Goal: Task Accomplishment & Management: Manage account settings

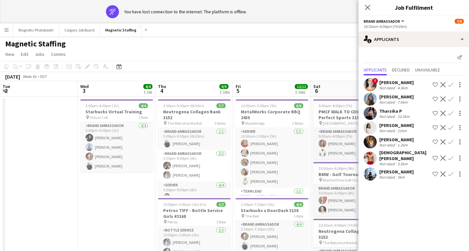
scroll to position [0, 155]
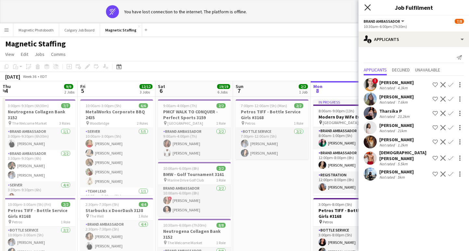
click at [367, 6] on icon "Close pop-in" at bounding box center [367, 7] width 6 height 6
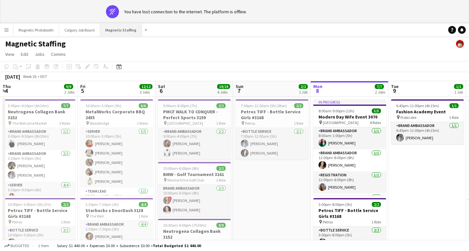
click at [112, 26] on button "Magnetic Staffing Close" at bounding box center [121, 30] width 42 height 13
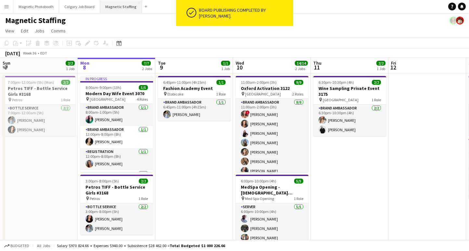
click at [118, 4] on button "Magnetic Staffing Close" at bounding box center [121, 6] width 42 height 13
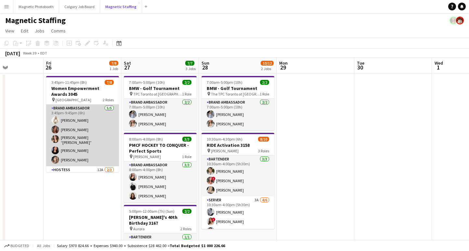
scroll to position [33, 0]
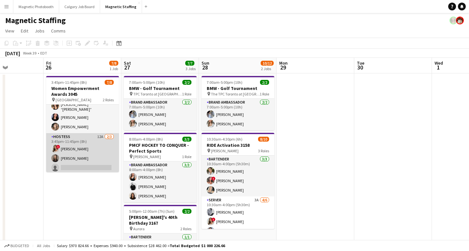
click at [79, 165] on app-card-role "Hostess 12A 2/3 3:45pm-11:45pm (8h) ! Emily Vandongen Kaitlin Cruz single-neutr…" at bounding box center [82, 153] width 73 height 41
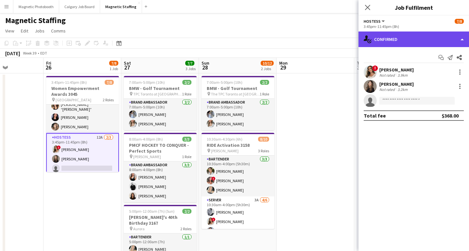
click at [403, 34] on div "single-neutral-actions-check-2 Confirmed" at bounding box center [414, 40] width 111 height 16
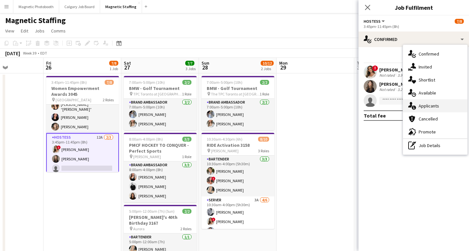
click at [440, 105] on div "single-neutral-actions-information Applicants" at bounding box center [435, 105] width 64 height 13
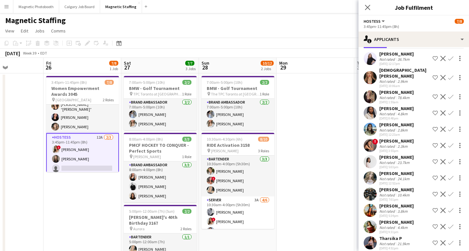
scroll to position [27, 0]
click at [408, 79] on div "2.9km" at bounding box center [402, 81] width 13 height 5
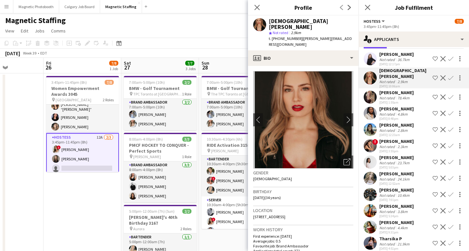
click at [406, 56] on div "[PERSON_NAME]" at bounding box center [396, 54] width 34 height 6
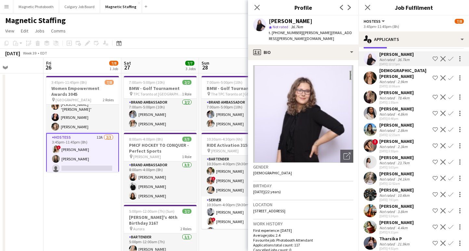
click at [406, 96] on div "78.4km" at bounding box center [403, 98] width 15 height 5
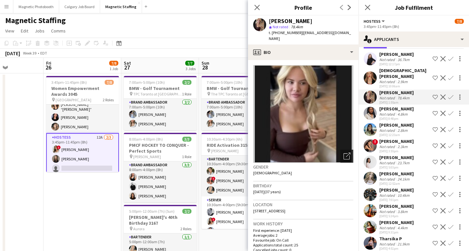
click at [349, 153] on icon at bounding box center [348, 155] width 5 height 5
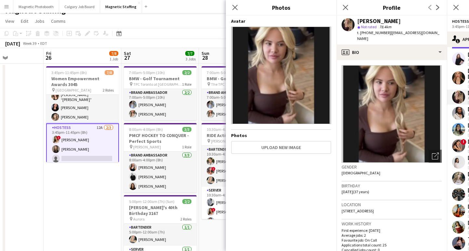
scroll to position [0, 0]
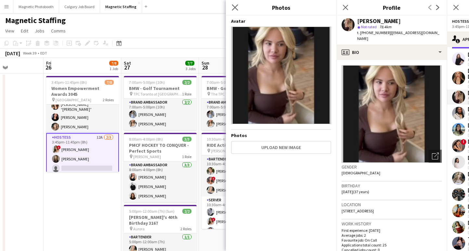
click at [239, 9] on app-icon "Close pop-in" at bounding box center [235, 7] width 9 height 9
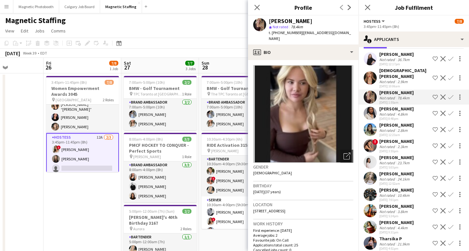
scroll to position [191, 0]
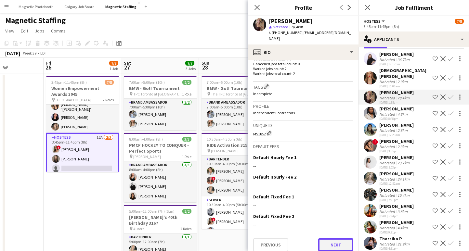
click at [329, 242] on button "Next" at bounding box center [335, 245] width 35 height 13
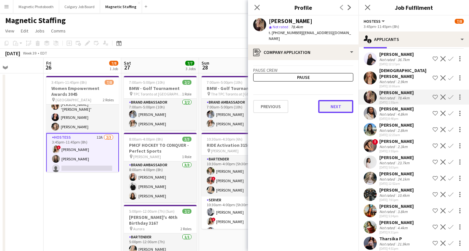
click at [339, 105] on button "Next" at bounding box center [335, 106] width 35 height 13
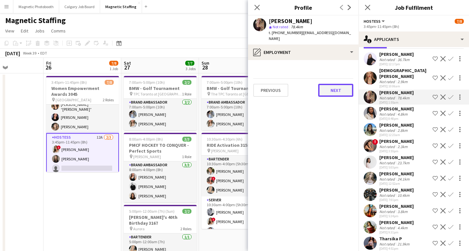
click at [338, 89] on button "Next" at bounding box center [335, 90] width 35 height 13
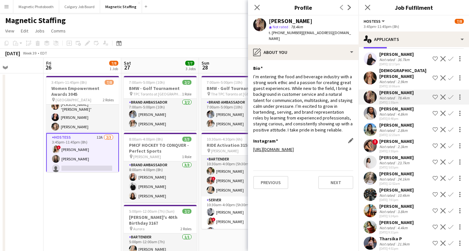
click at [294, 147] on link "https://www.instagram.com/morgsmorgan/" at bounding box center [273, 150] width 41 height 6
click at [334, 177] on button "Next" at bounding box center [335, 182] width 35 height 13
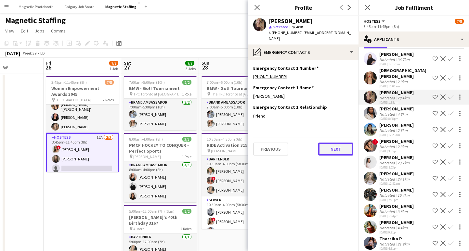
click at [332, 143] on button "Next" at bounding box center [335, 149] width 35 height 13
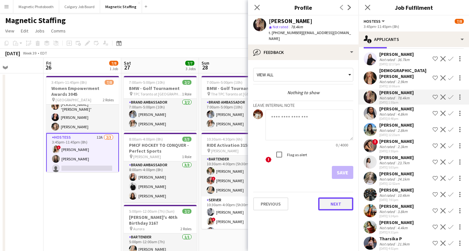
click at [326, 201] on button "Next" at bounding box center [335, 204] width 35 height 13
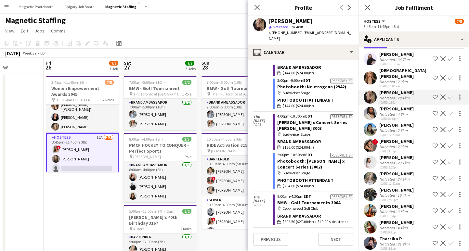
scroll to position [27, 0]
click at [397, 128] on div "2.8km" at bounding box center [402, 130] width 13 height 5
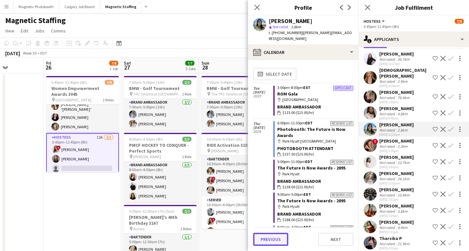
click at [266, 239] on button "Previous" at bounding box center [270, 239] width 35 height 13
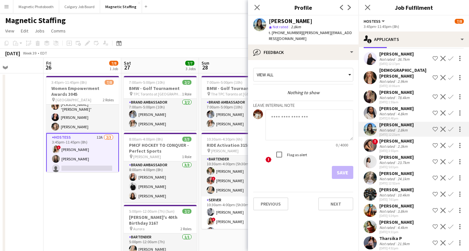
click at [266, 239] on app-crew-profile-feedback-tab "View all Nothing to show Leave internal note 0 / 4000 ! Flag as alert Save Prev…" at bounding box center [303, 155] width 111 height 191
click at [272, 192] on div "Previous Next" at bounding box center [303, 201] width 100 height 19
click at [272, 198] on button "Previous" at bounding box center [270, 204] width 35 height 13
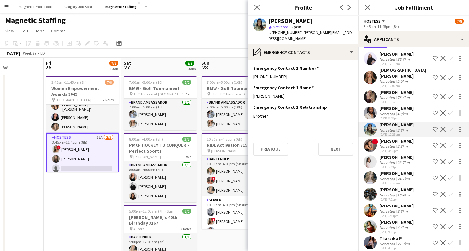
click at [277, 157] on app-section-data-types "Emergency Contact 1 Number Edit this field +16474046065 Emergency Contact 1 Nam…" at bounding box center [303, 155] width 111 height 191
click at [276, 143] on button "Previous" at bounding box center [270, 149] width 35 height 13
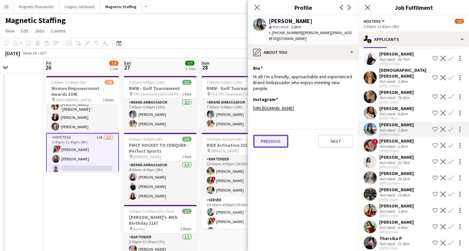
click at [276, 135] on button "Previous" at bounding box center [270, 141] width 35 height 13
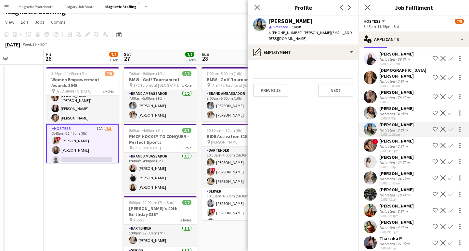
scroll to position [0, 0]
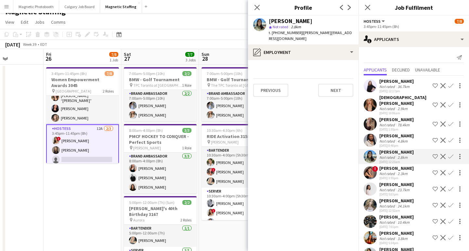
click at [392, 127] on div "29-08-2025 1:55am" at bounding box center [396, 129] width 34 height 4
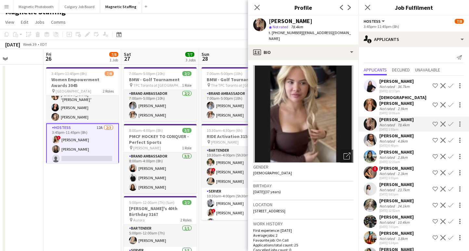
click at [449, 122] on app-icon "Confirm" at bounding box center [450, 124] width 5 height 5
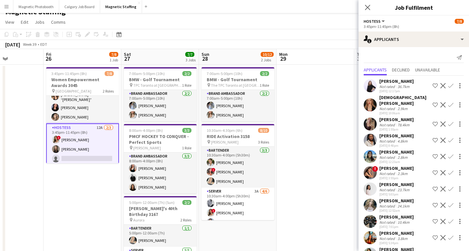
click at [449, 122] on app-icon "Confirm" at bounding box center [450, 124] width 5 height 5
click at [452, 122] on app-icon "Confirm" at bounding box center [450, 124] width 5 height 5
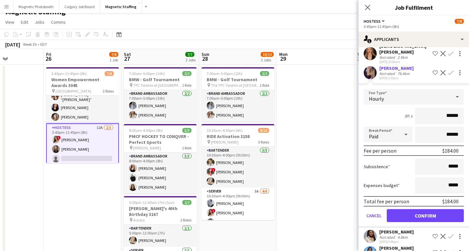
scroll to position [113, 0]
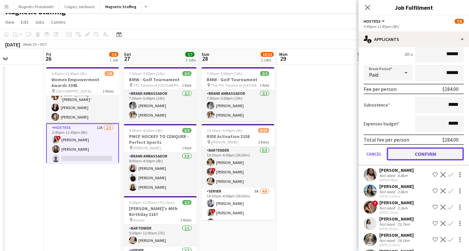
click at [427, 151] on button "Confirm" at bounding box center [425, 154] width 77 height 13
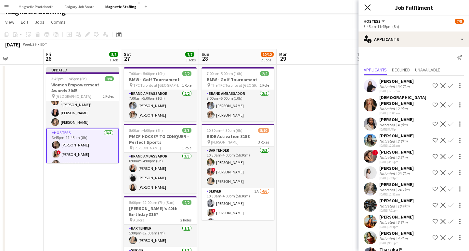
click at [366, 7] on icon "Close pop-in" at bounding box center [367, 7] width 6 height 6
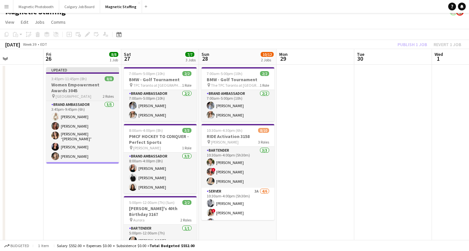
click at [76, 87] on h3 "Women Empowerment Awards 3045" at bounding box center [82, 88] width 73 height 12
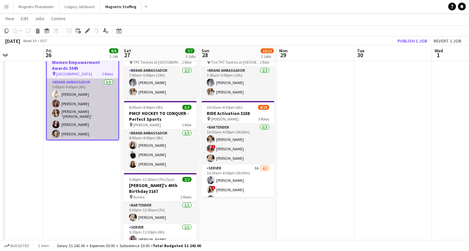
click at [92, 113] on app-card-role "Brand Ambassador 5/5 3:45pm-9:45pm (6h) Katryna Klepacki Meghan Cossmann Nicole…" at bounding box center [83, 110] width 72 height 62
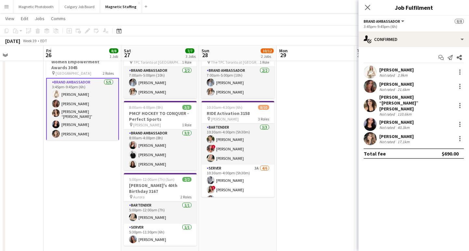
click at [93, 109] on app-card-role "Brand Ambassador 5/5 3:45pm-9:45pm (6h) Katryna Klepacki Meghan Cossmann Nicole…" at bounding box center [82, 109] width 73 height 63
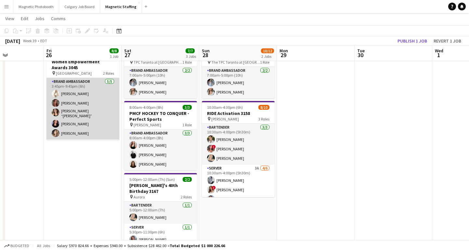
click at [92, 115] on app-card-role "Brand Ambassador 5/5 3:45pm-9:45pm (6h) Katryna Klepacki Meghan Cossmann Nicole…" at bounding box center [82, 109] width 73 height 62
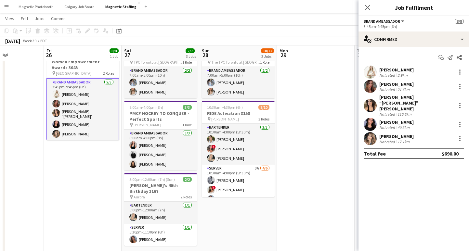
click at [98, 108] on app-card-role "Brand Ambassador 5/5 3:45pm-9:45pm (6h) Katryna Klepacki Meghan Cossmann Nicole…" at bounding box center [82, 109] width 73 height 63
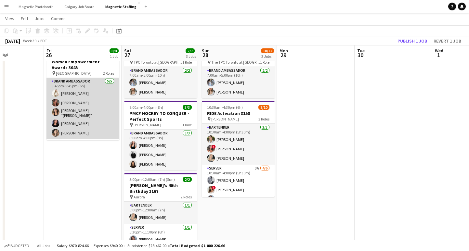
click at [98, 108] on app-card-role "Brand Ambassador 5/5 3:45pm-9:45pm (6h) Katryna Klepacki Meghan Cossmann Nicole…" at bounding box center [82, 109] width 73 height 62
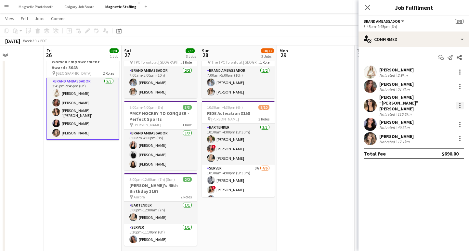
click at [462, 102] on div at bounding box center [460, 106] width 8 height 8
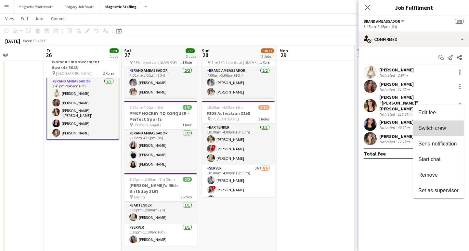
click at [434, 126] on span "Switch crew" at bounding box center [432, 129] width 28 height 6
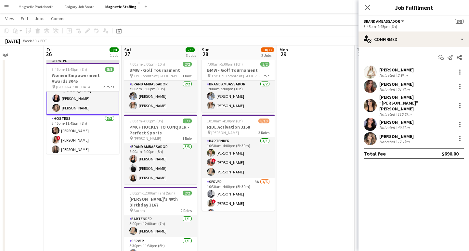
scroll to position [39, 0]
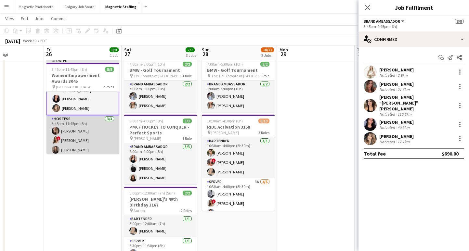
click at [90, 130] on app-card-role "Hostess 3/3 3:45pm-11:45pm (8h) Morgan Ballantyne ! Emily Vandongen Kaitlin Cruz" at bounding box center [82, 135] width 73 height 41
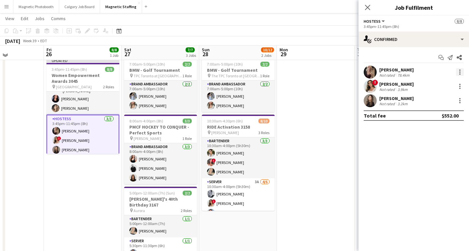
click at [459, 73] on div at bounding box center [460, 72] width 8 height 8
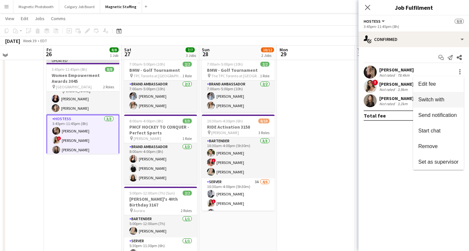
click at [445, 100] on span "Switch with" at bounding box center [438, 100] width 40 height 6
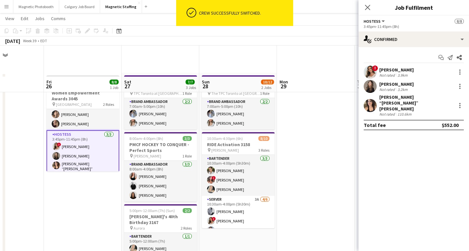
scroll to position [31, 0]
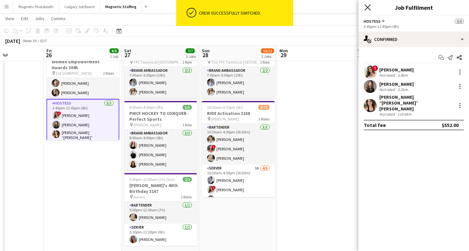
click at [371, 6] on icon "Close pop-in" at bounding box center [367, 7] width 6 height 6
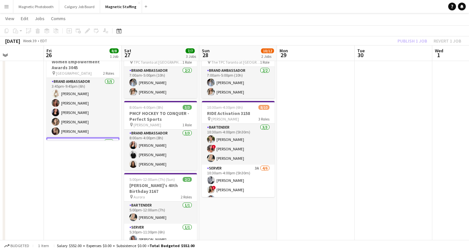
scroll to position [0, 0]
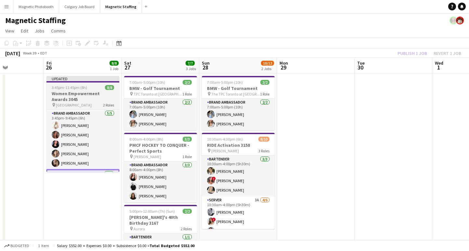
click at [87, 94] on h3 "Women Empowerment Awards 3045" at bounding box center [82, 97] width 73 height 12
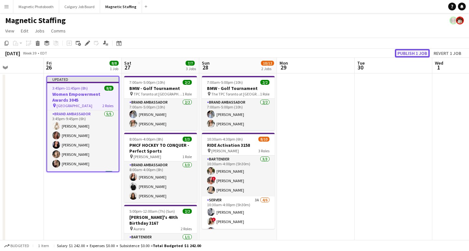
click at [407, 53] on button "Publish 1 job" at bounding box center [412, 53] width 35 height 8
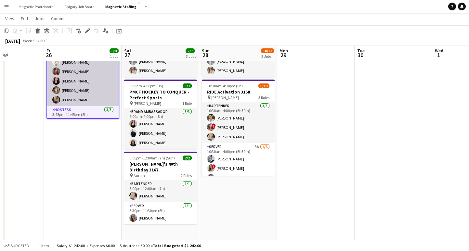
scroll to position [34, 0]
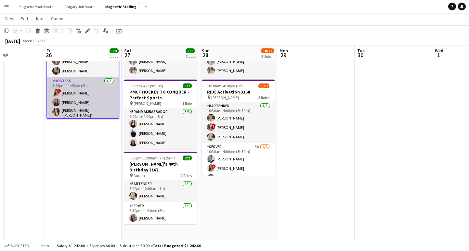
click at [81, 102] on app-card-role "Hostess 3/3 3:45pm-11:45pm (8h) ! Emily Vandongen Kaitlin Cruz Nicole “NIKKI” S…" at bounding box center [83, 98] width 72 height 43
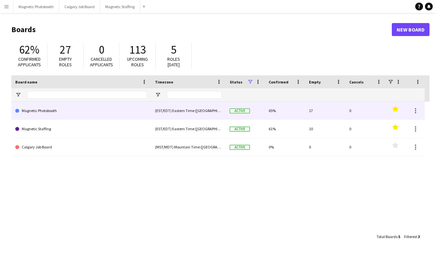
click at [57, 126] on link "Magnetic Staffing" at bounding box center [81, 129] width 132 height 18
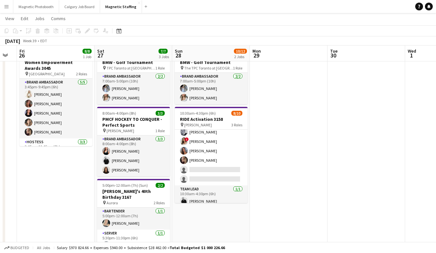
scroll to position [59, 0]
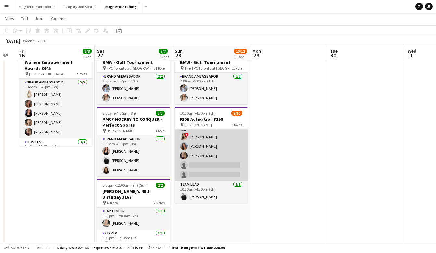
click at [204, 168] on app-card-role "Server 3A [DATE] 10:30am-4:00pm (5h30m) [PERSON_NAME] ! [PERSON_NAME] [PERSON_N…" at bounding box center [211, 146] width 73 height 69
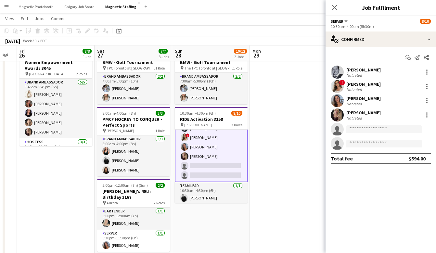
scroll to position [60, 0]
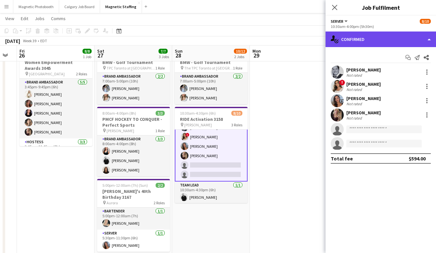
click at [365, 44] on div "single-neutral-actions-check-2 Confirmed" at bounding box center [381, 40] width 111 height 16
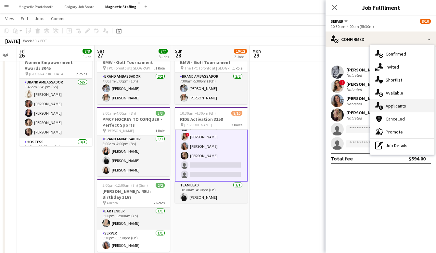
click at [393, 110] on div "single-neutral-actions-information Applicants" at bounding box center [402, 105] width 64 height 13
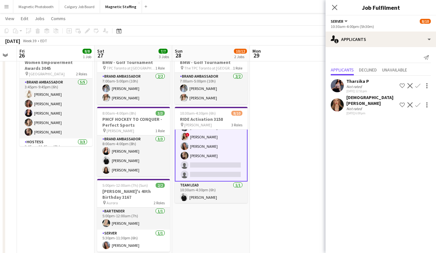
click at [366, 106] on div "Not rated" at bounding box center [372, 108] width 51 height 5
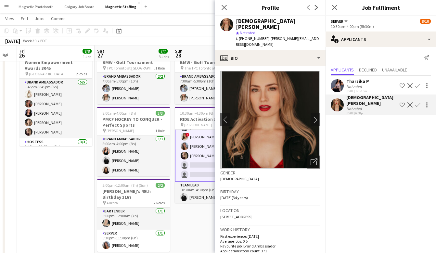
click at [363, 81] on div "Tharsika P" at bounding box center [358, 81] width 23 height 6
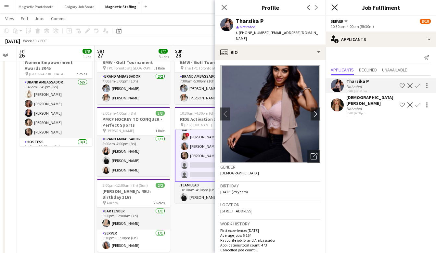
click at [334, 7] on icon at bounding box center [335, 7] width 6 height 6
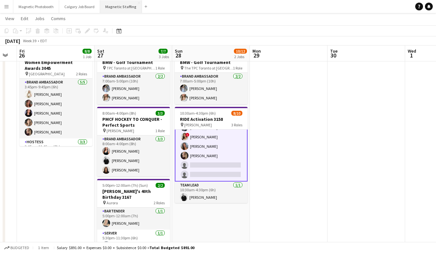
click at [120, 7] on button "Magnetic Staffing Close" at bounding box center [121, 6] width 42 height 13
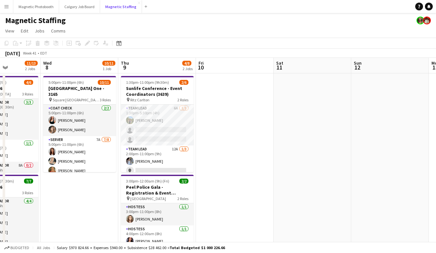
scroll to position [0, 242]
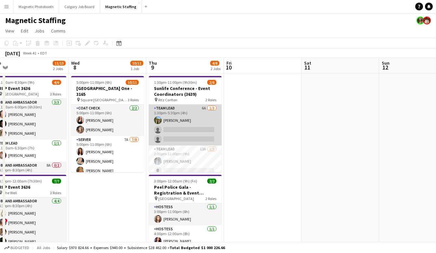
click at [177, 134] on app-card-role "Team Lead 6A [DATE] 1:30pm-5:30pm (4h) [PERSON_NAME] single-neutral-actions sin…" at bounding box center [185, 125] width 73 height 41
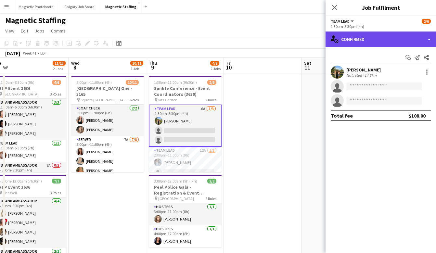
click at [380, 42] on div "single-neutral-actions-check-2 Confirmed" at bounding box center [381, 40] width 111 height 16
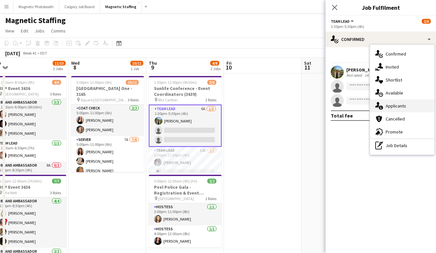
click at [405, 107] on span "Applicants" at bounding box center [396, 106] width 20 height 6
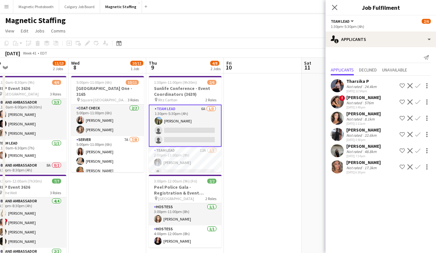
click at [370, 152] on div "48.8km" at bounding box center [371, 151] width 15 height 5
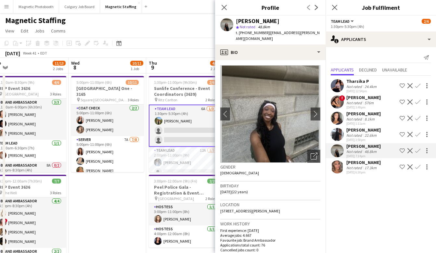
click at [371, 117] on div "8.1km" at bounding box center [370, 119] width 13 height 5
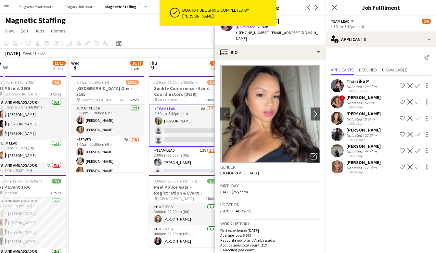
click at [418, 118] on app-icon "Confirm" at bounding box center [418, 118] width 5 height 5
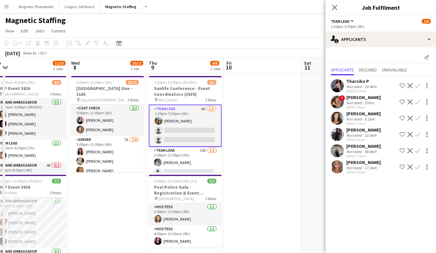
click at [418, 118] on app-icon "Confirm" at bounding box center [418, 118] width 5 height 5
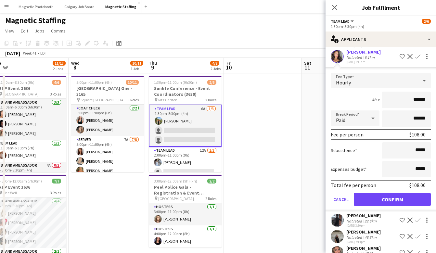
scroll to position [57, 0]
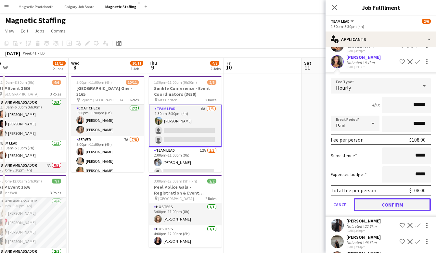
click at [370, 205] on button "Confirm" at bounding box center [392, 204] width 77 height 13
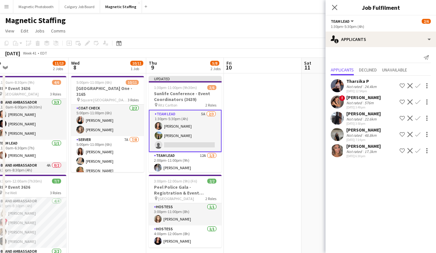
scroll to position [0, 0]
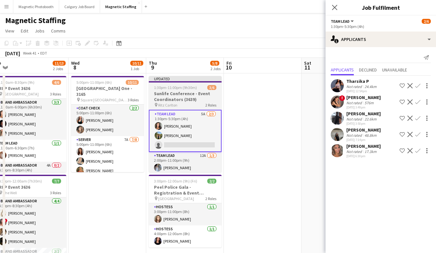
click at [192, 98] on h3 "Sunlife Conference - Event Coordinators (3639)" at bounding box center [185, 97] width 73 height 12
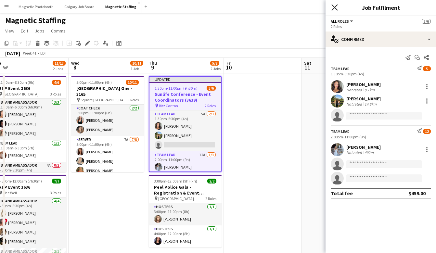
click at [334, 6] on icon "Close pop-in" at bounding box center [335, 7] width 6 height 6
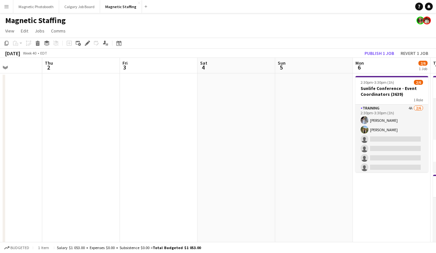
scroll to position [0, 189]
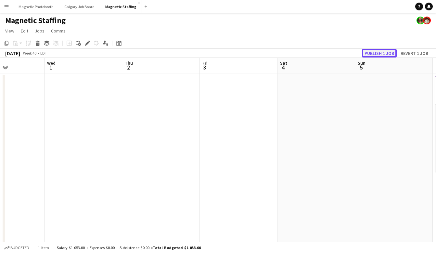
click at [378, 51] on button "Publish 1 job" at bounding box center [379, 53] width 35 height 8
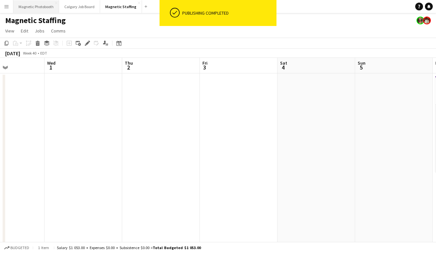
click at [44, 6] on button "Magnetic Photobooth Close" at bounding box center [36, 6] width 46 height 13
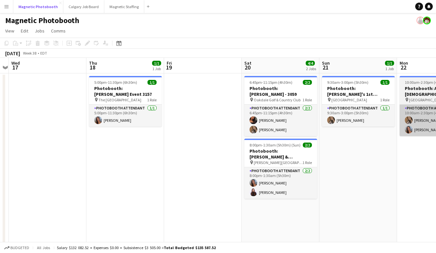
scroll to position [0, 166]
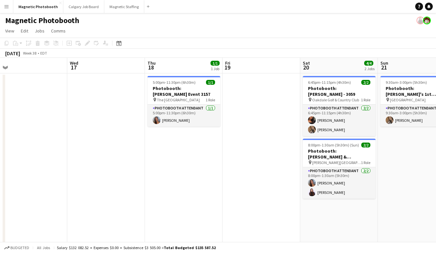
click at [211, 124] on app-card-role "Photobooth Attendant [DATE] 5:00pm-11:30pm (6h30m) [PERSON_NAME]" at bounding box center [184, 116] width 73 height 22
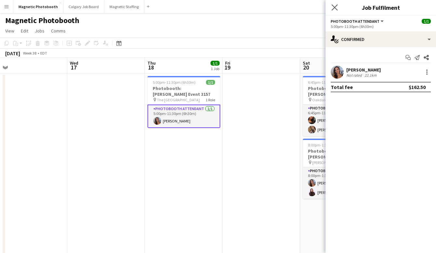
click at [332, 4] on app-icon "Close pop-in" at bounding box center [334, 7] width 9 height 9
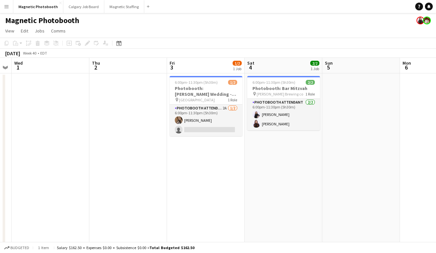
scroll to position [0, 211]
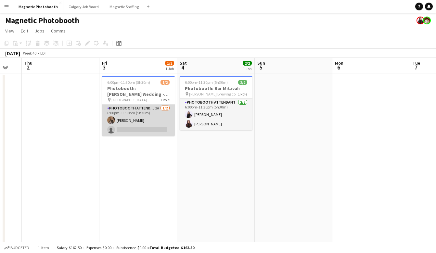
click at [127, 129] on app-card-role "Photobooth Attendant 2A [DATE] 6:00pm-11:30pm (5h30m) [PERSON_NAME] single-neut…" at bounding box center [138, 121] width 73 height 32
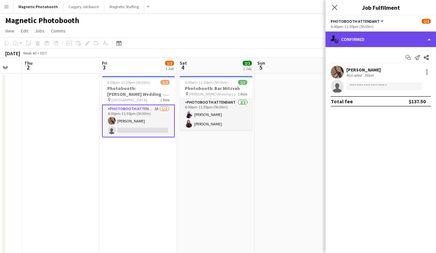
click at [346, 41] on div "single-neutral-actions-check-2 Confirmed" at bounding box center [381, 40] width 111 height 16
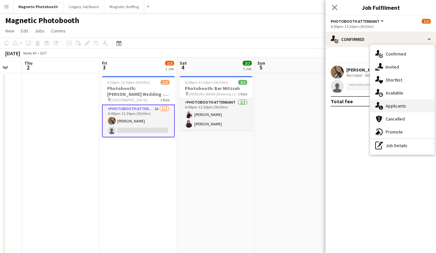
drag, startPoint x: 395, startPoint y: 115, endPoint x: 393, endPoint y: 109, distance: 6.1
click at [393, 109] on div "single-neutral-actions-check-2 Confirmed single-neutral-actions-share-1 Invited…" at bounding box center [402, 100] width 64 height 110
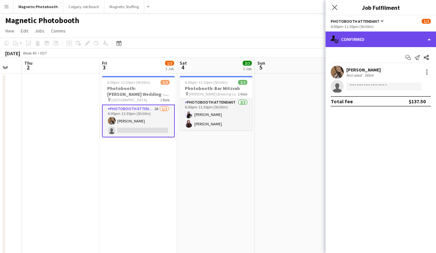
click at [383, 38] on div "single-neutral-actions-check-2 Confirmed" at bounding box center [381, 40] width 111 height 16
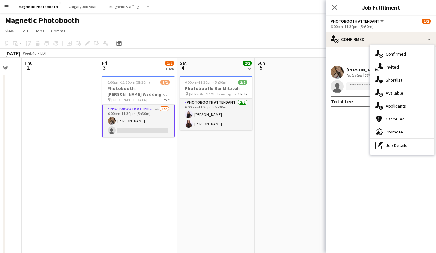
click at [330, 8] on div "Close pop-in" at bounding box center [335, 7] width 18 height 15
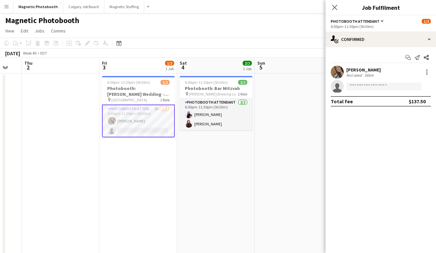
click at [335, 11] on div "Close pop-in" at bounding box center [335, 7] width 18 height 15
click at [330, 4] on app-icon "Close pop-in" at bounding box center [334, 7] width 9 height 9
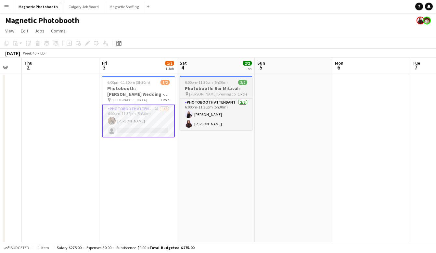
click at [187, 90] on h3 "Photobooth: Bar Mitzvah" at bounding box center [216, 89] width 73 height 6
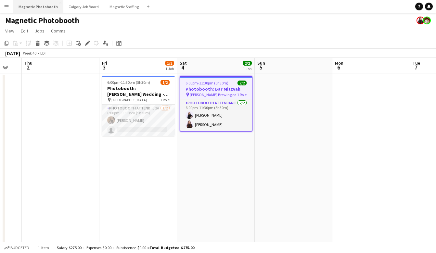
click at [27, 6] on button "Magnetic Photobooth Close" at bounding box center [38, 6] width 50 height 13
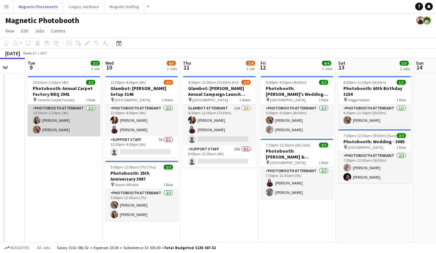
scroll to position [0, 287]
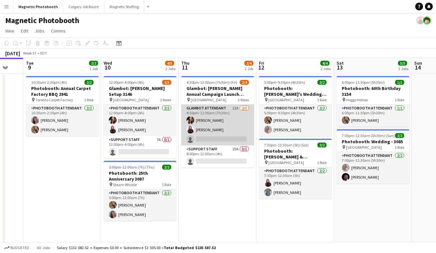
click at [207, 134] on app-card-role "Glambot Attendant 11A [DATE] 4:30pm-12:00am (7h30m) [PERSON_NAME] [PERSON_NAME]…" at bounding box center [217, 125] width 73 height 41
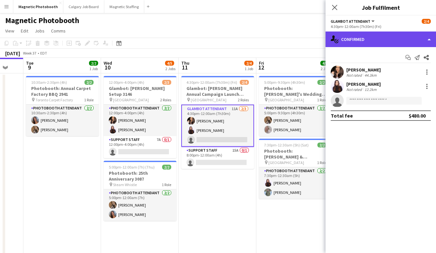
click at [380, 38] on div "single-neutral-actions-check-2 Confirmed" at bounding box center [381, 40] width 111 height 16
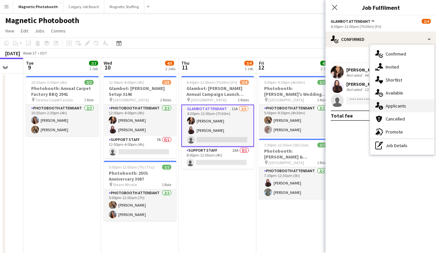
click at [399, 103] on div "single-neutral-actions-information Applicants" at bounding box center [402, 105] width 64 height 13
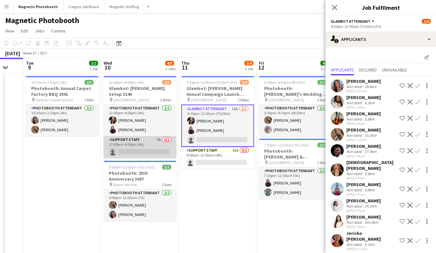
click at [140, 144] on app-card-role "Support Staff 7A 0/1 12:00pm-4:00pm (4h) single-neutral-actions" at bounding box center [140, 147] width 73 height 22
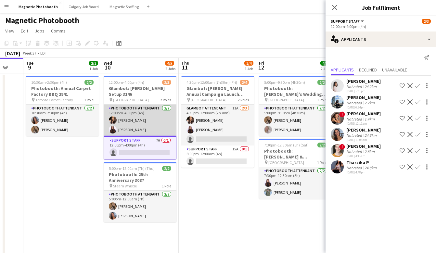
click at [142, 116] on app-card-role "Photobooth Attendant [DATE] 12:00pm-4:00pm (4h) [PERSON_NAME] [PERSON_NAME]" at bounding box center [140, 121] width 73 height 32
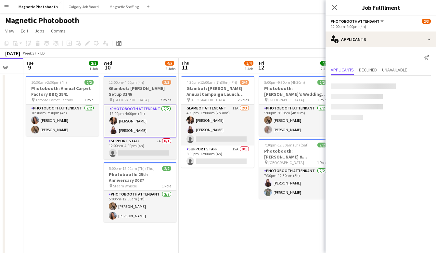
click at [156, 86] on h3 "Glambot: [PERSON_NAME] Setup 3146" at bounding box center [140, 92] width 73 height 12
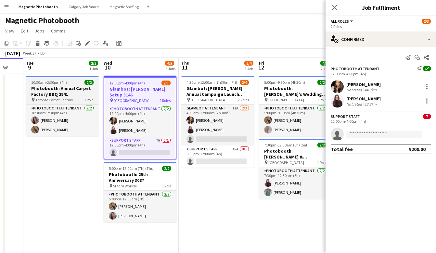
click at [81, 89] on h3 "Photobooth: Annual Carpet Factory BBQ 2941" at bounding box center [62, 92] width 73 height 12
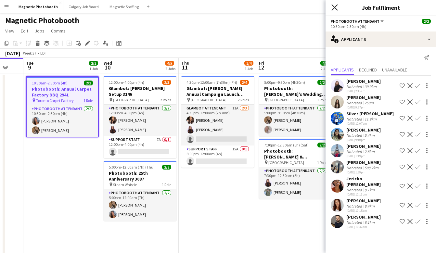
click at [335, 8] on icon at bounding box center [335, 7] width 6 height 6
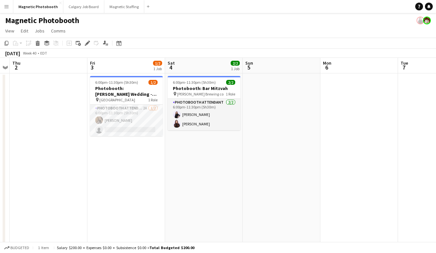
scroll to position [0, 230]
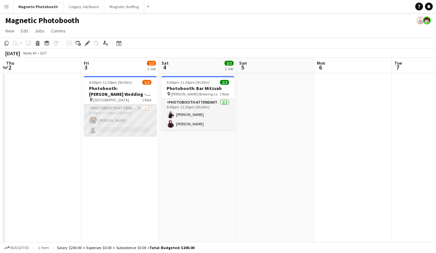
click at [128, 131] on app-card-role "Photobooth Attendant 2A [DATE] 6:00pm-11:30pm (5h30m) [PERSON_NAME] single-neut…" at bounding box center [120, 121] width 73 height 32
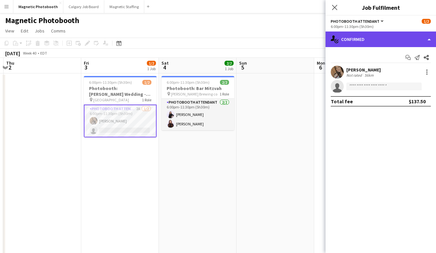
click at [393, 42] on div "single-neutral-actions-check-2 Confirmed" at bounding box center [381, 40] width 111 height 16
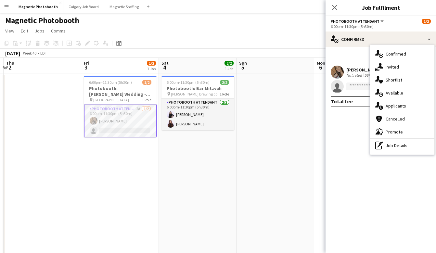
click at [394, 107] on span "Applicants" at bounding box center [396, 106] width 20 height 6
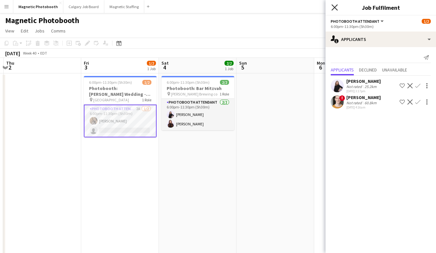
click at [335, 8] on icon at bounding box center [335, 7] width 6 height 6
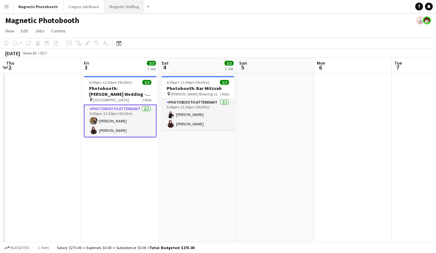
click at [115, 5] on button "Magnetic Staffing Close" at bounding box center [124, 6] width 40 height 13
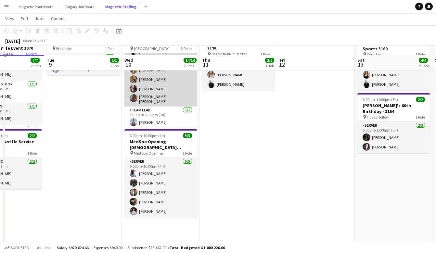
scroll to position [55, 0]
